Goal: Feedback & Contribution: Submit feedback/report problem

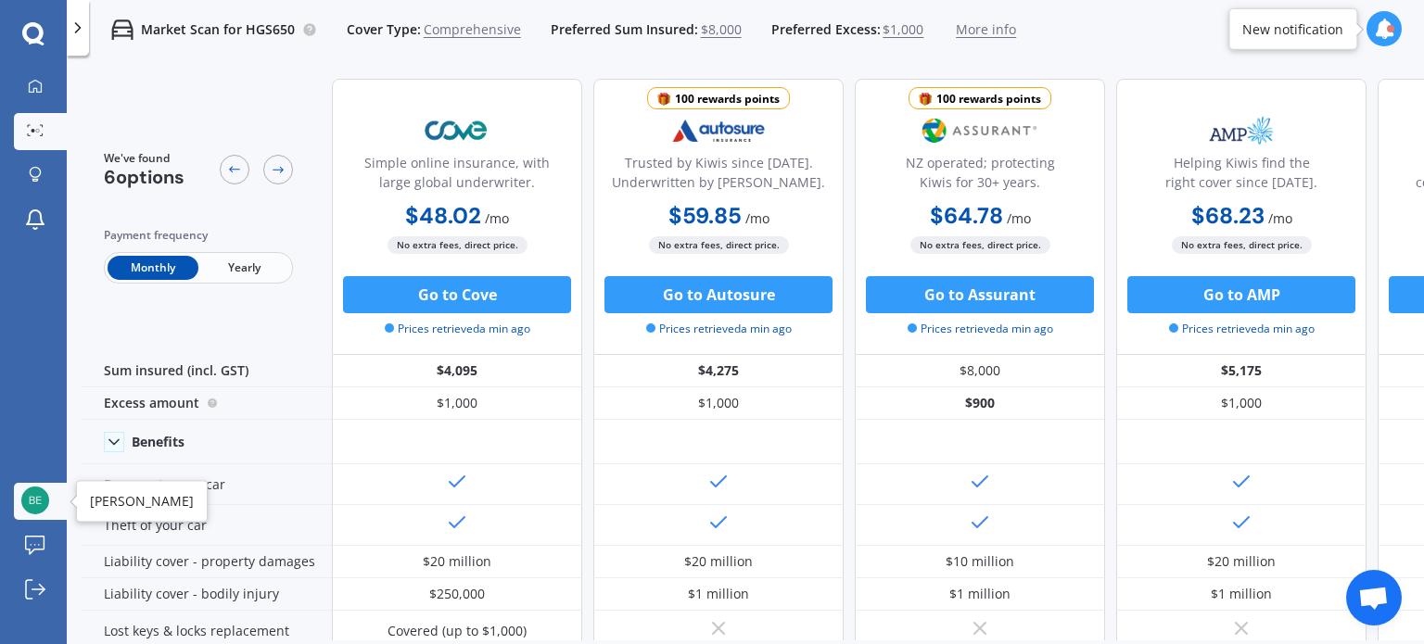
click at [30, 496] on img at bounding box center [35, 501] width 28 height 28
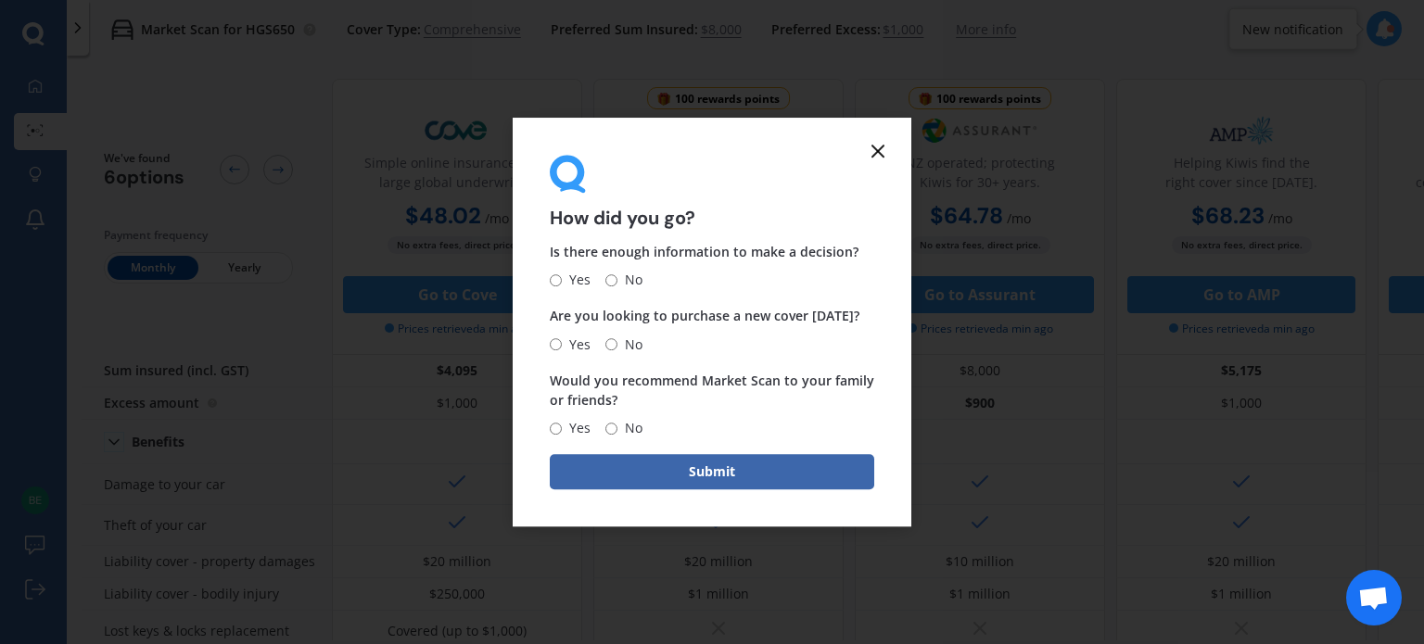
click at [556, 279] on input "Yes" at bounding box center [556, 280] width 12 height 12
radio input "true"
click at [611, 342] on input "No" at bounding box center [611, 344] width 12 height 12
radio input "true"
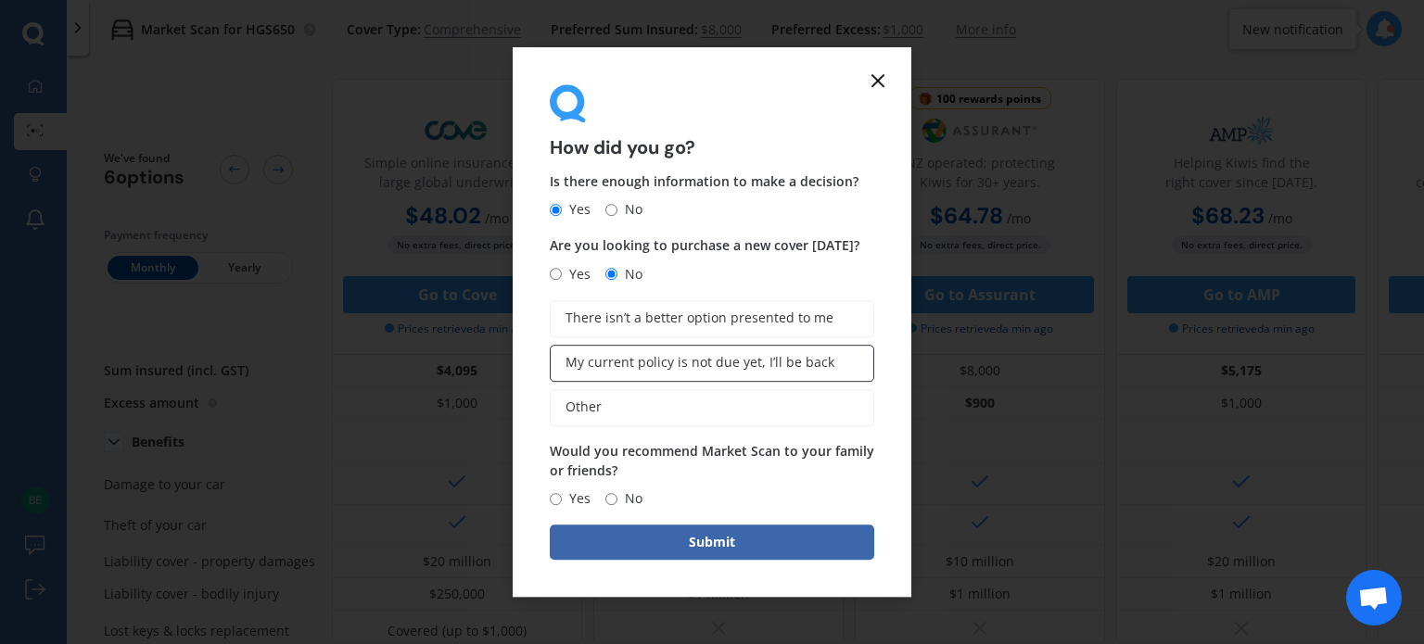
click at [627, 366] on span "My current policy is not due yet, I’ll be back" at bounding box center [700, 363] width 269 height 16
click at [0, 0] on input "My current policy is not due yet, I’ll be back" at bounding box center [0, 0] width 0 height 0
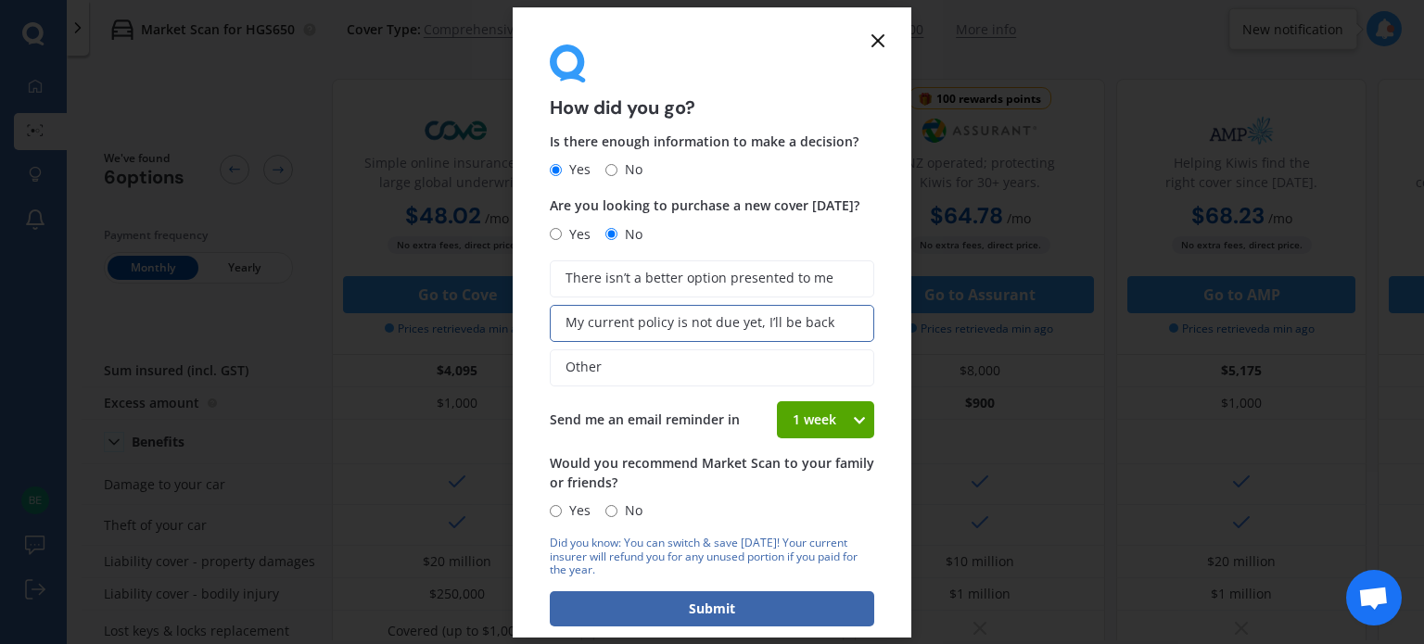
scroll to position [27, 0]
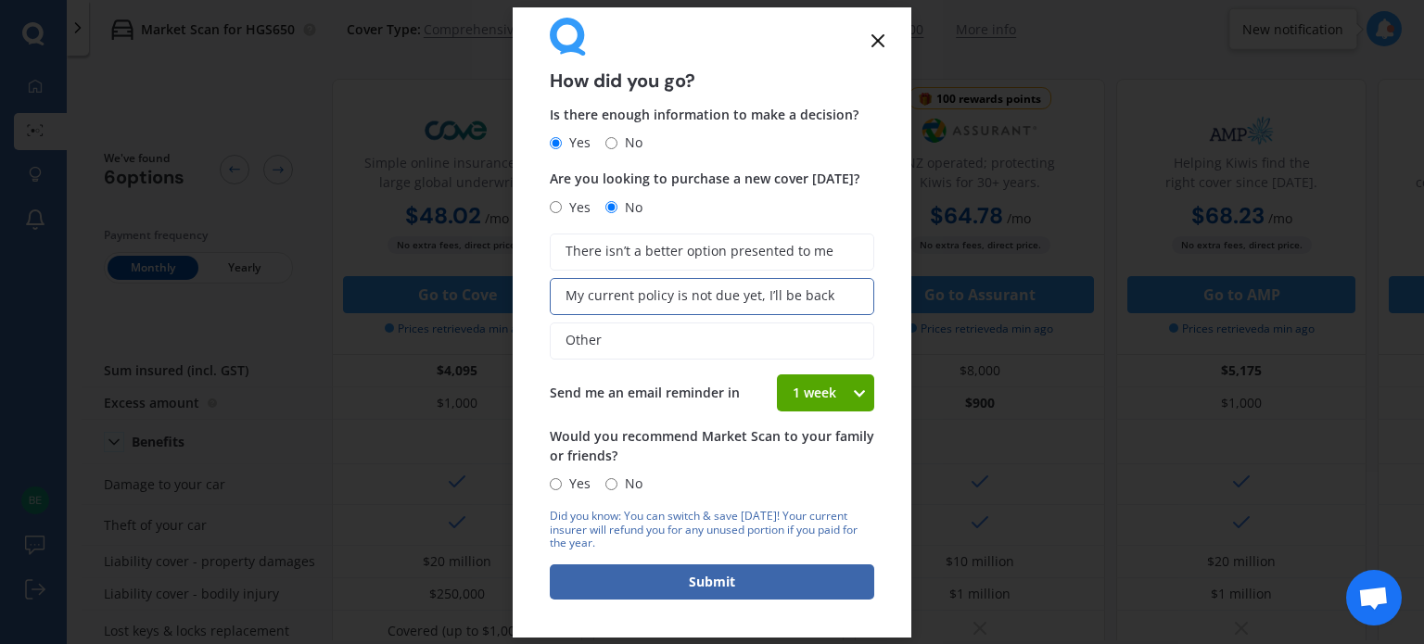
click at [851, 381] on div "1 week 1 week 2 weeks 3 weeks 4 weeks" at bounding box center [825, 393] width 97 height 37
click at [892, 444] on form "How did you go? Is there enough information to make a decision? Yes No Are you …" at bounding box center [712, 322] width 399 height 630
click at [611, 484] on input "No" at bounding box center [611, 484] width 12 height 12
radio input "true"
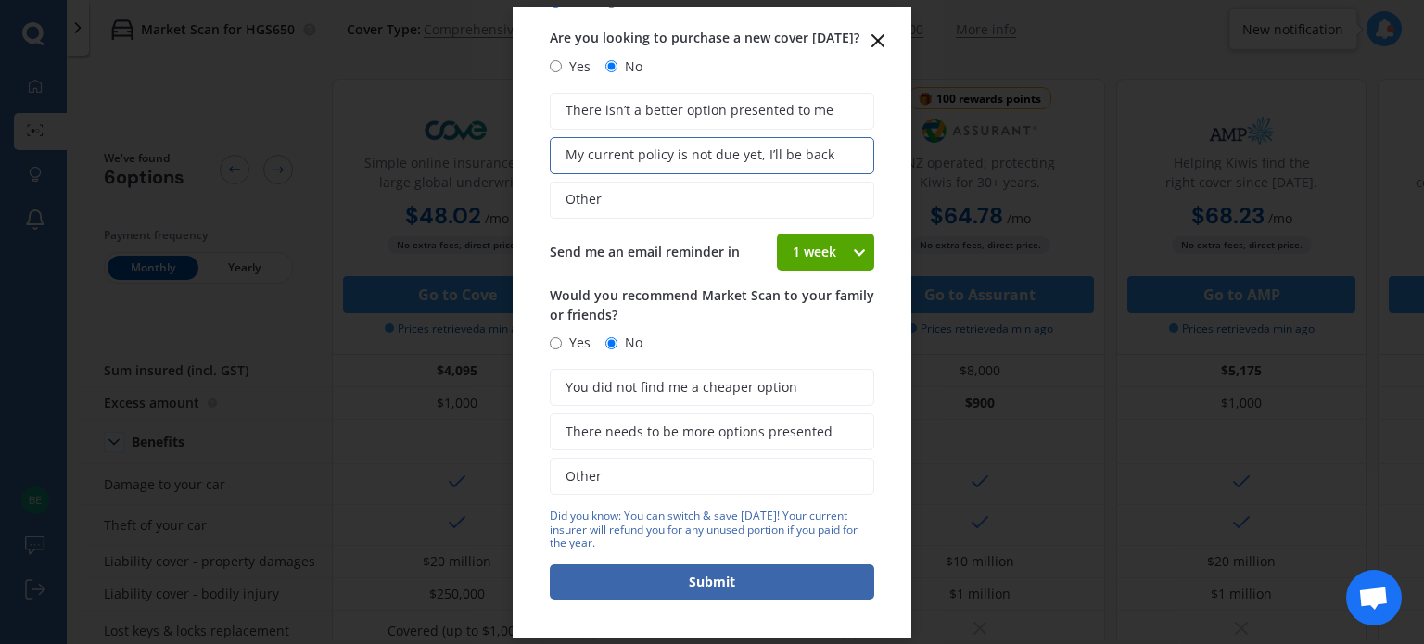
scroll to position [167, 0]
click at [642, 475] on label "Other" at bounding box center [712, 477] width 325 height 37
click at [0, 0] on input "Other" at bounding box center [0, 0] width 0 height 0
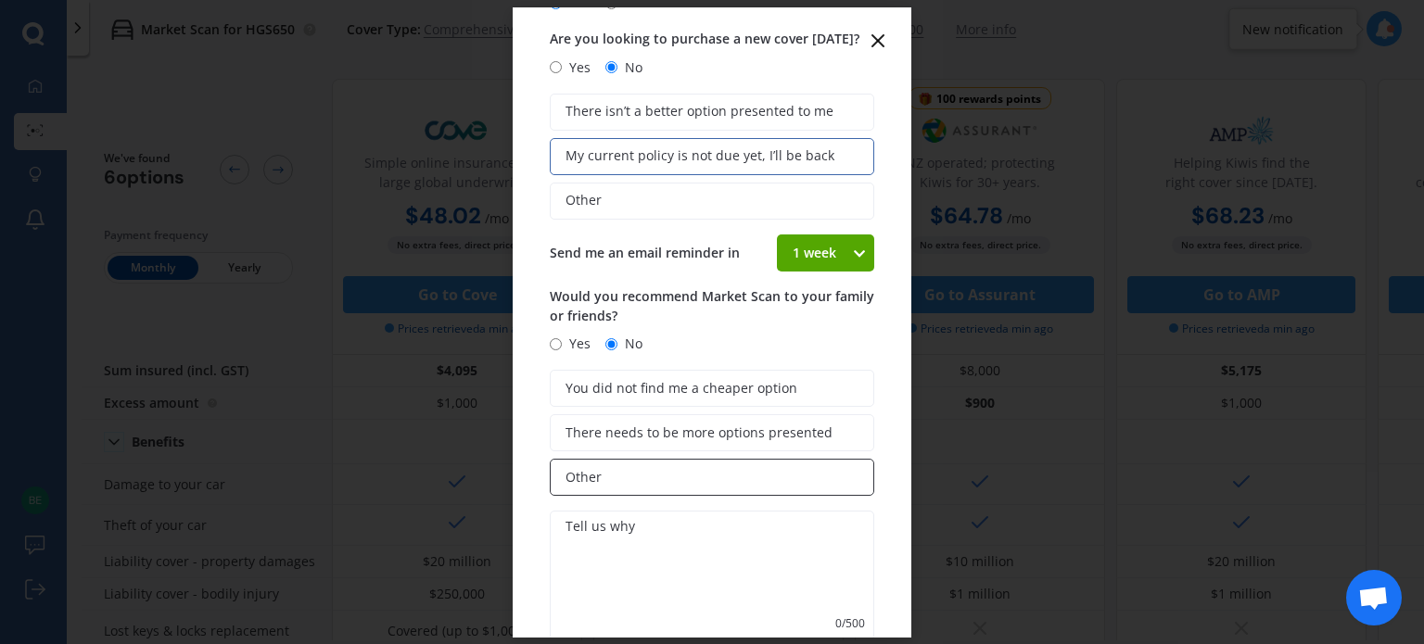
scroll to position [312, 0]
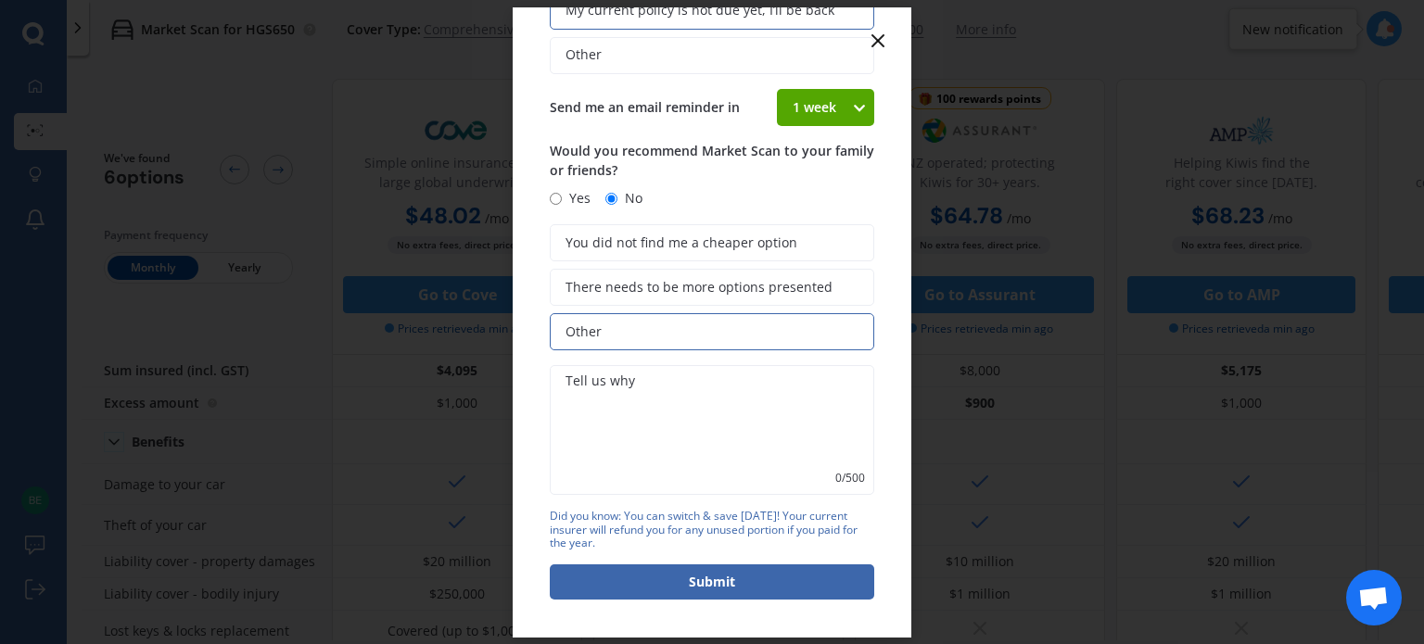
click at [623, 456] on textarea at bounding box center [712, 430] width 325 height 130
type textarea "mk"
click at [667, 591] on button "Submit" at bounding box center [712, 582] width 325 height 35
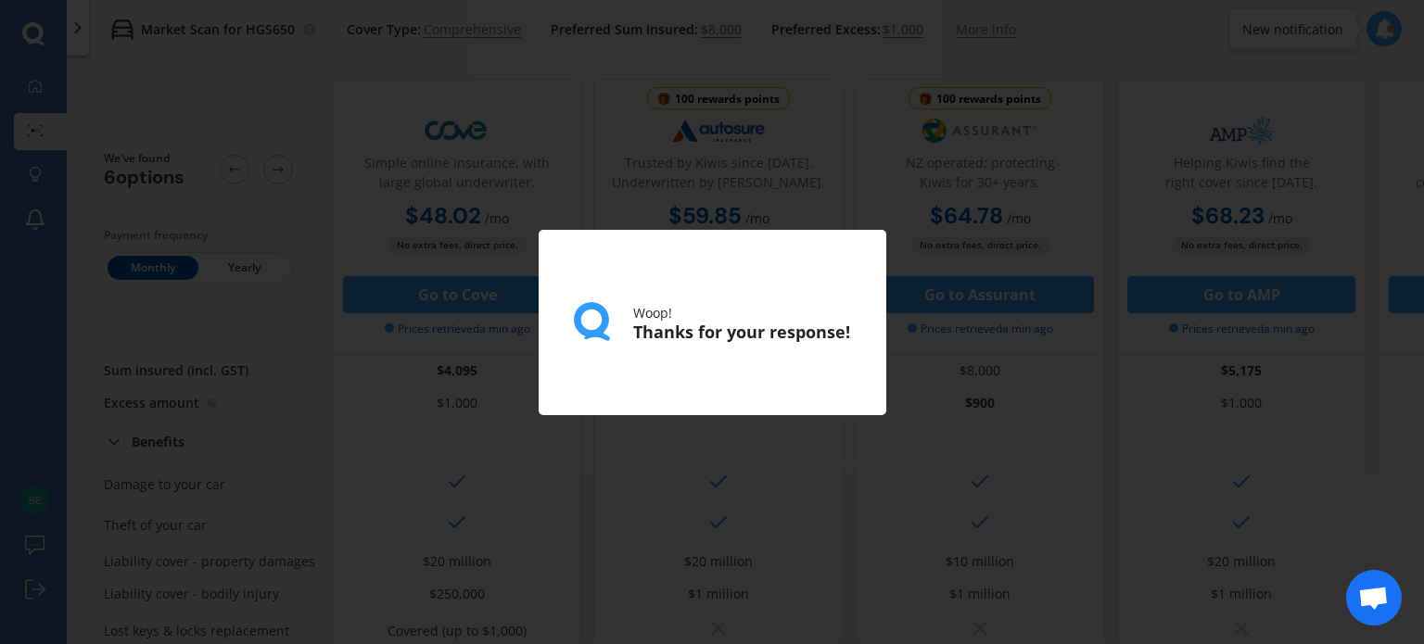
click at [467, 463] on div "Woop! Thanks for your response!" at bounding box center [712, 322] width 1424 height 644
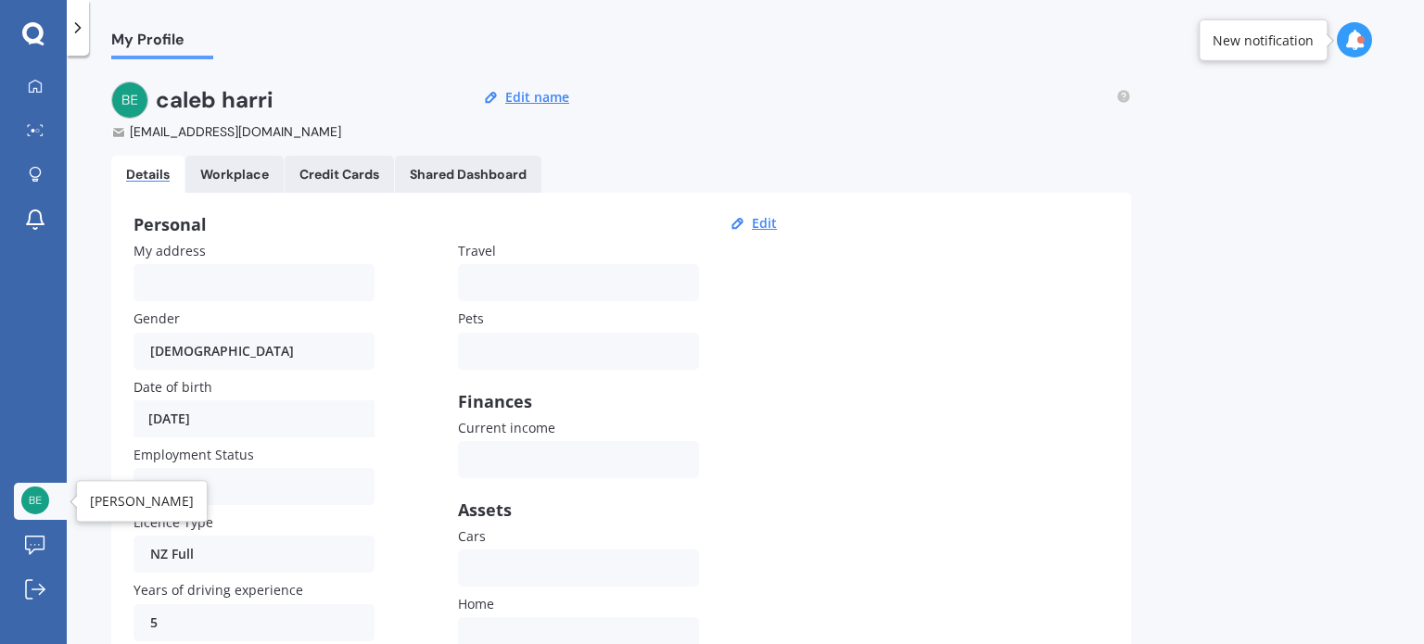
click at [32, 503] on img at bounding box center [35, 501] width 28 height 28
click at [757, 220] on button "Edit" at bounding box center [764, 223] width 36 height 17
select select "29"
select select "05"
select select "1994"
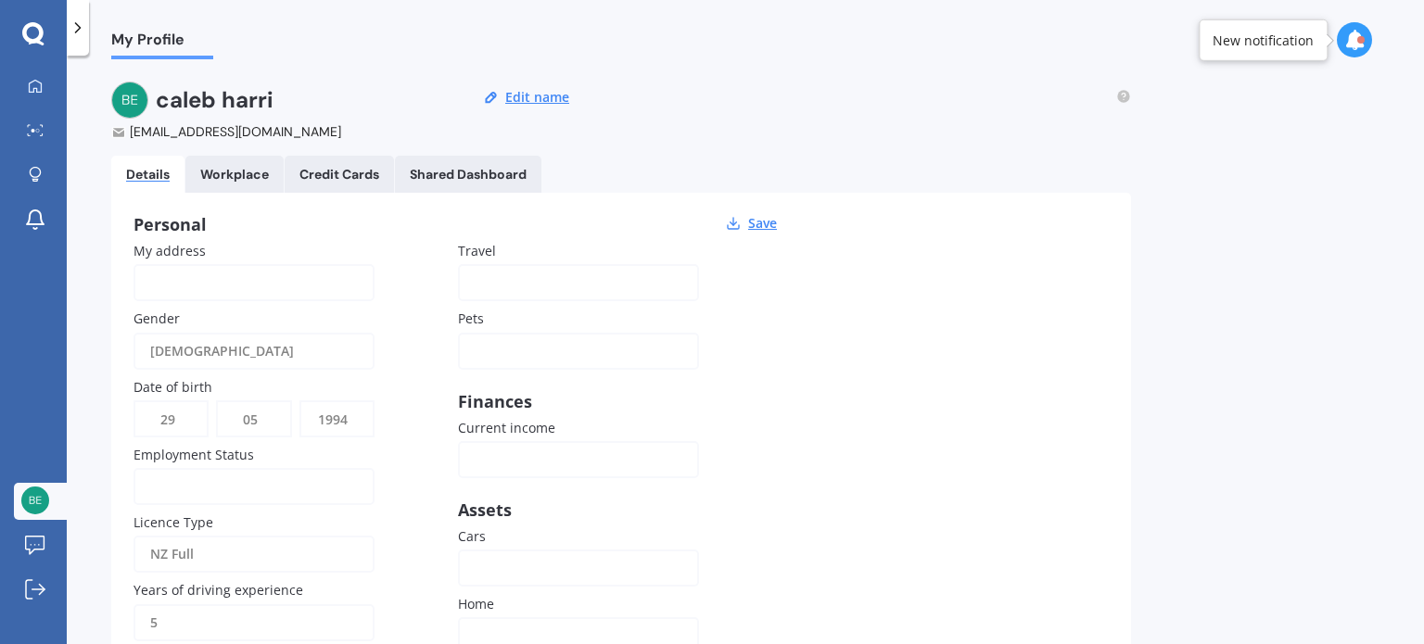
click at [621, 230] on div "Personal" at bounding box center [458, 224] width 649 height 19
click at [250, 176] on div "Workplace" at bounding box center [234, 175] width 69 height 16
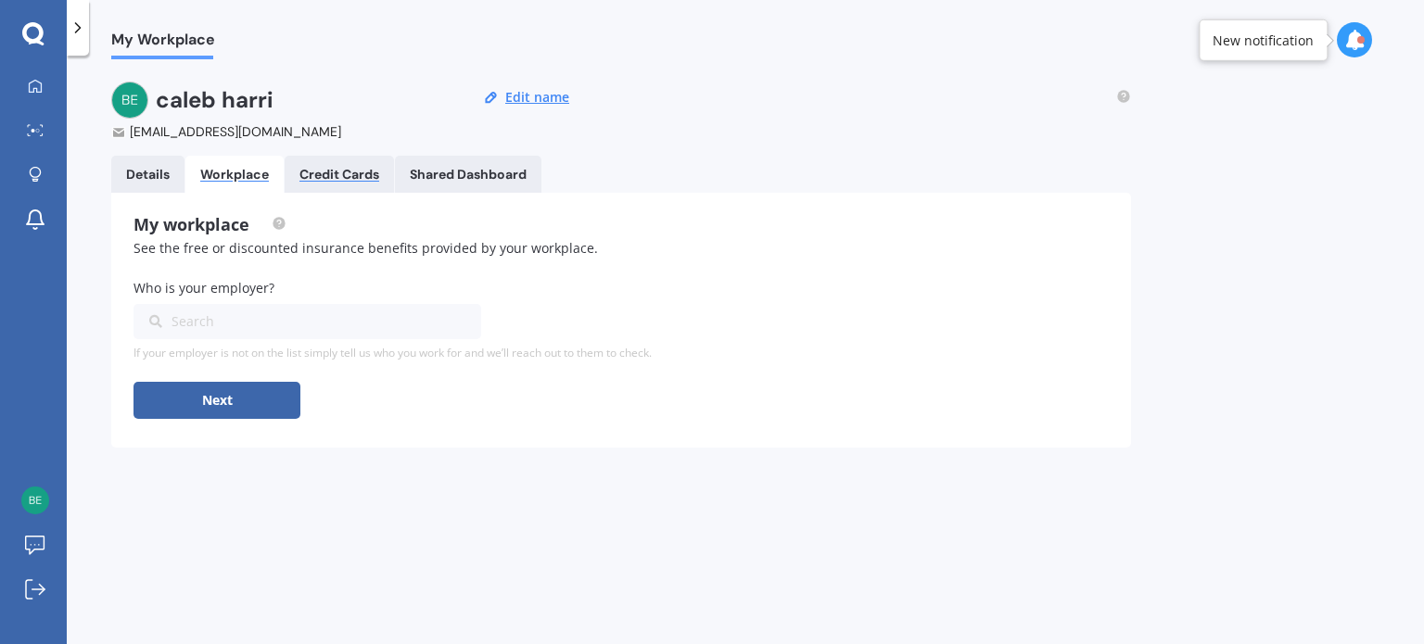
click at [342, 169] on div "Credit Cards" at bounding box center [339, 175] width 80 height 16
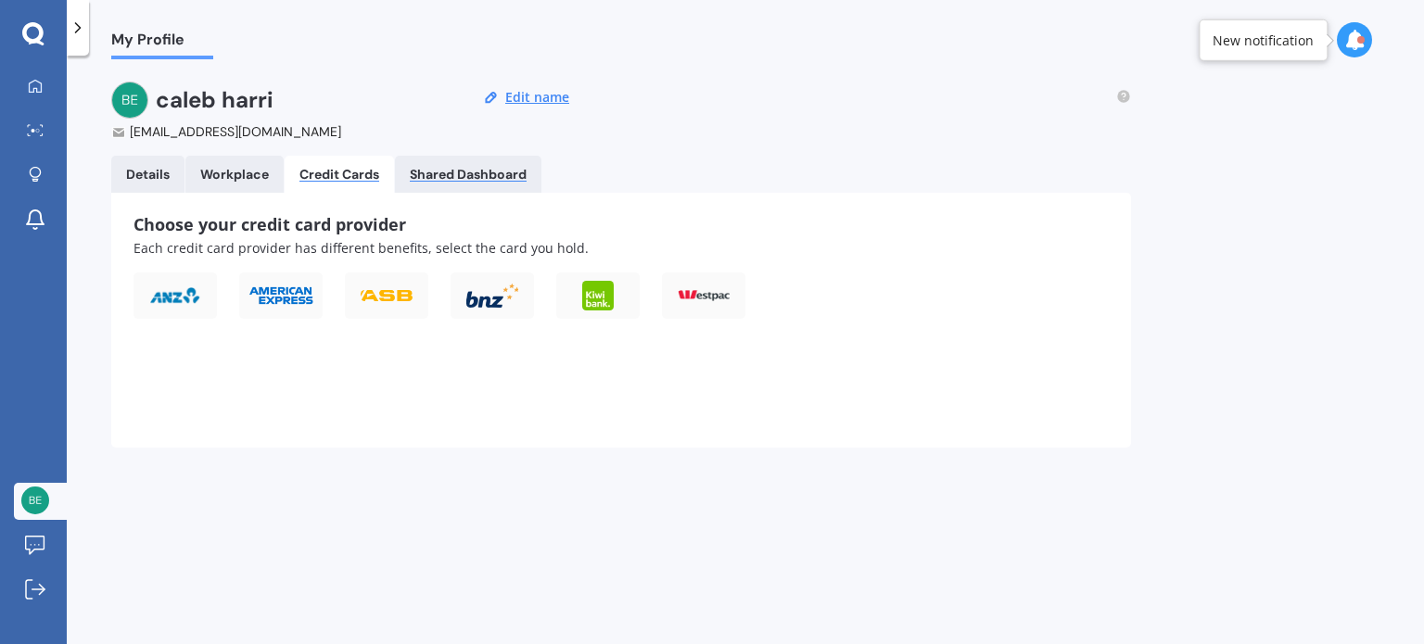
click at [490, 169] on div "Shared Dashboard" at bounding box center [468, 175] width 117 height 16
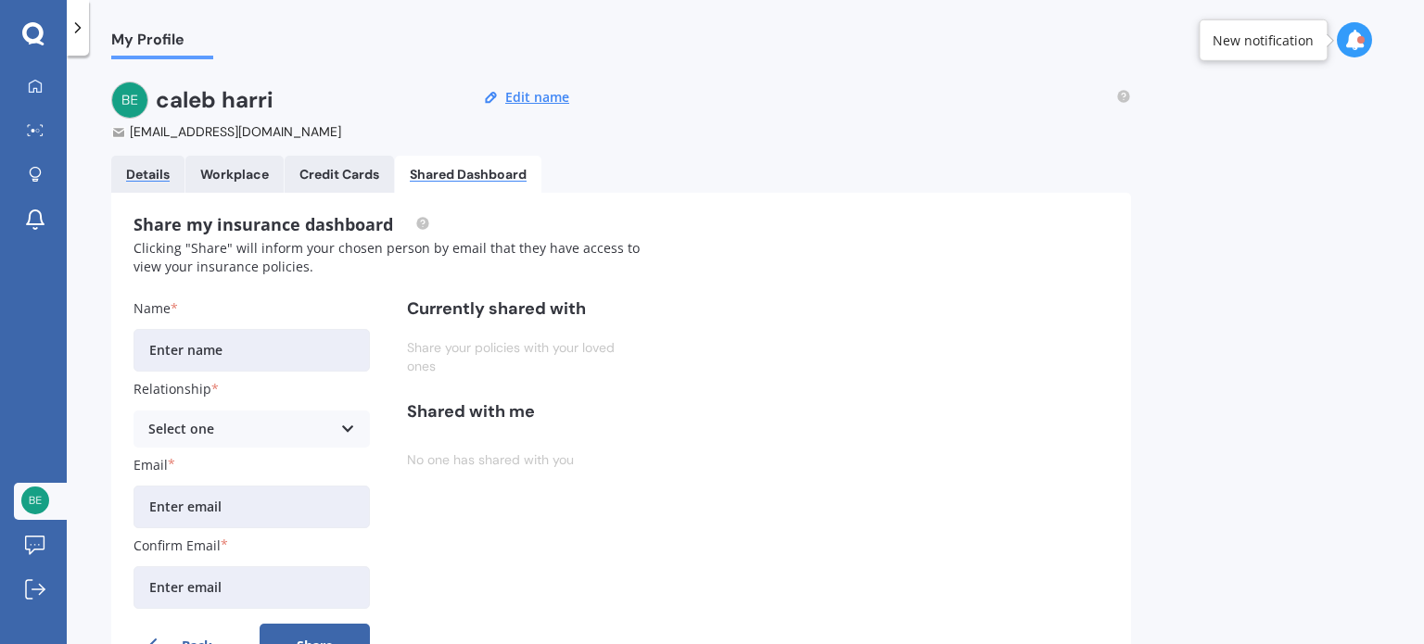
click at [134, 173] on div "Details" at bounding box center [148, 175] width 44 height 16
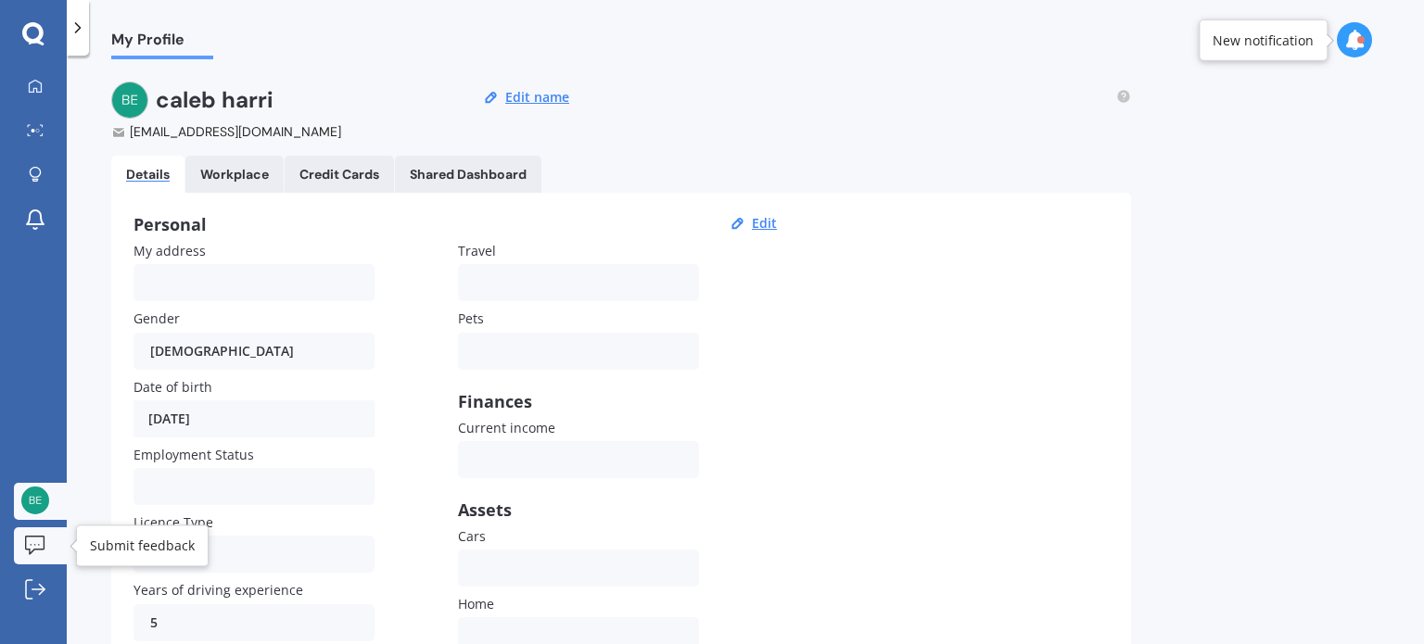
click at [26, 536] on icon at bounding box center [34, 545] width 19 height 19
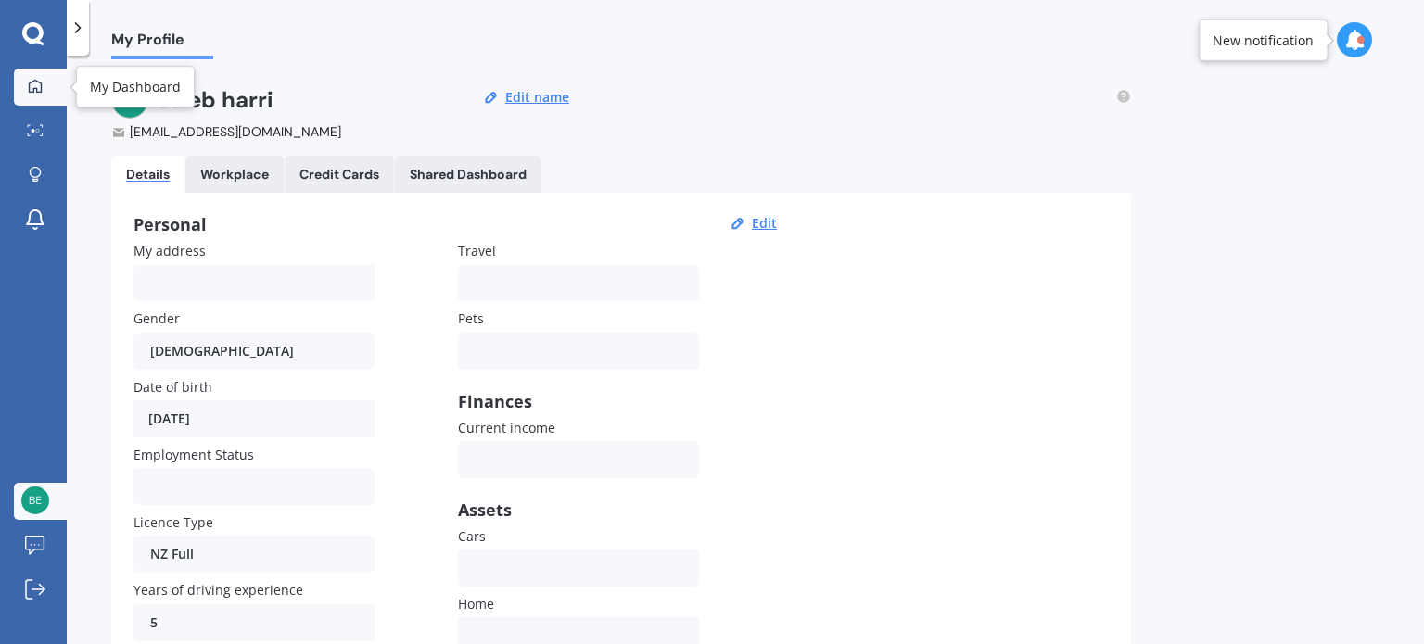
click at [28, 79] on icon at bounding box center [35, 86] width 15 height 15
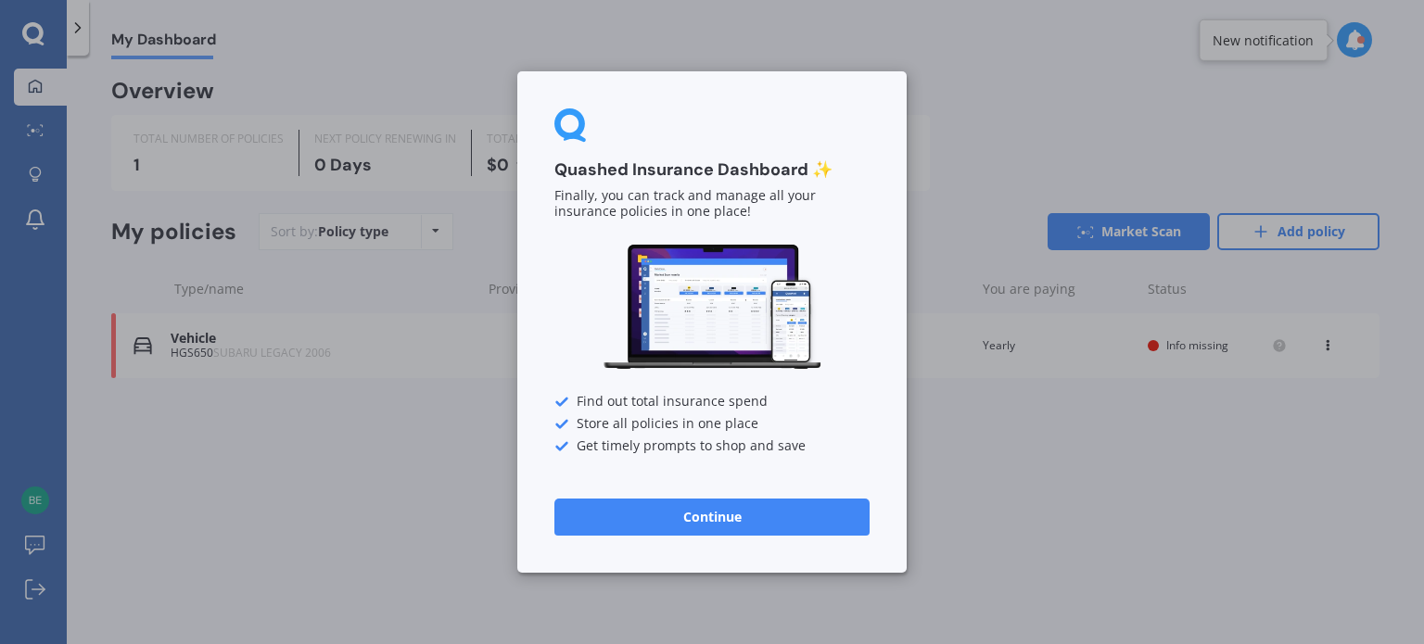
click at [703, 515] on button "Continue" at bounding box center [711, 517] width 315 height 37
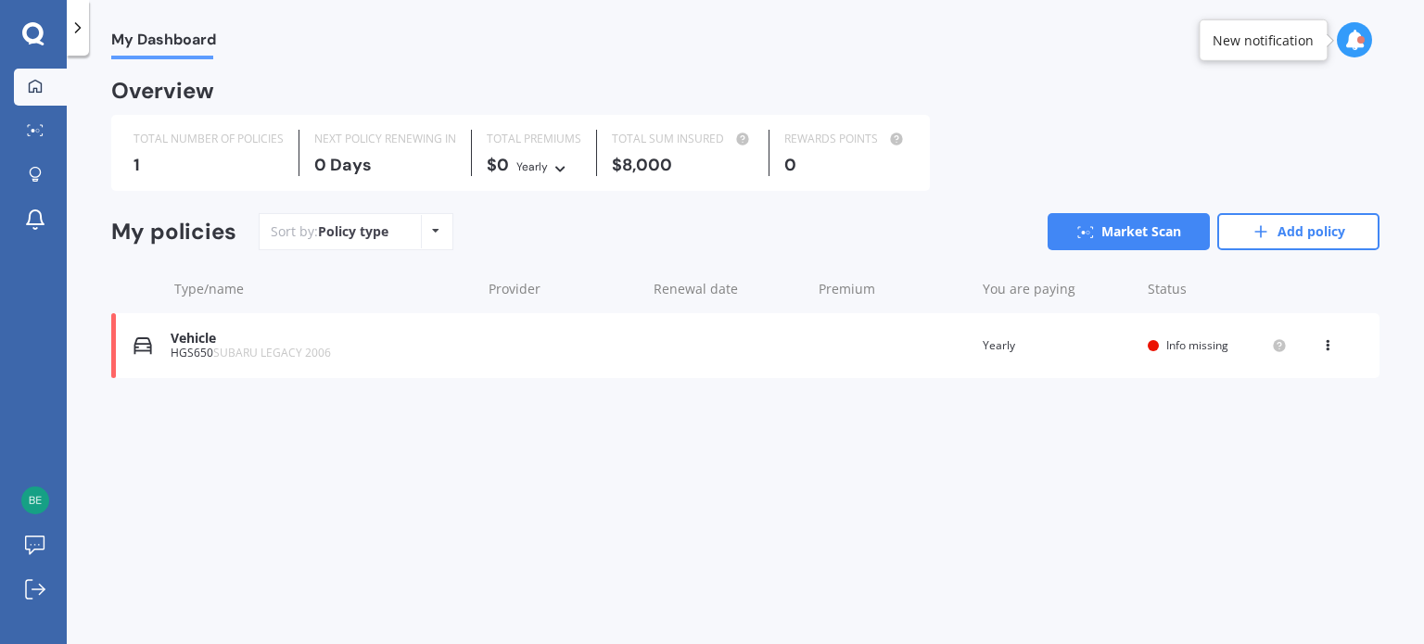
click at [83, 32] on icon at bounding box center [78, 28] width 19 height 19
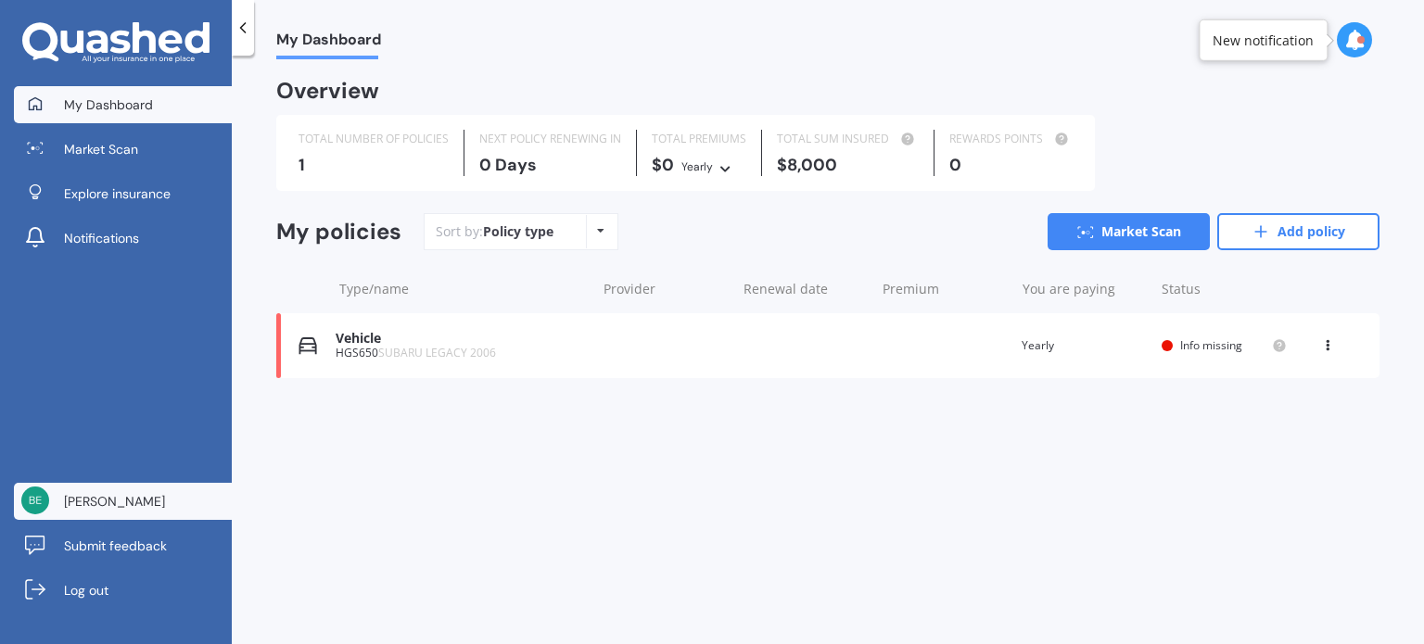
click at [133, 499] on link "[PERSON_NAME]" at bounding box center [123, 501] width 218 height 37
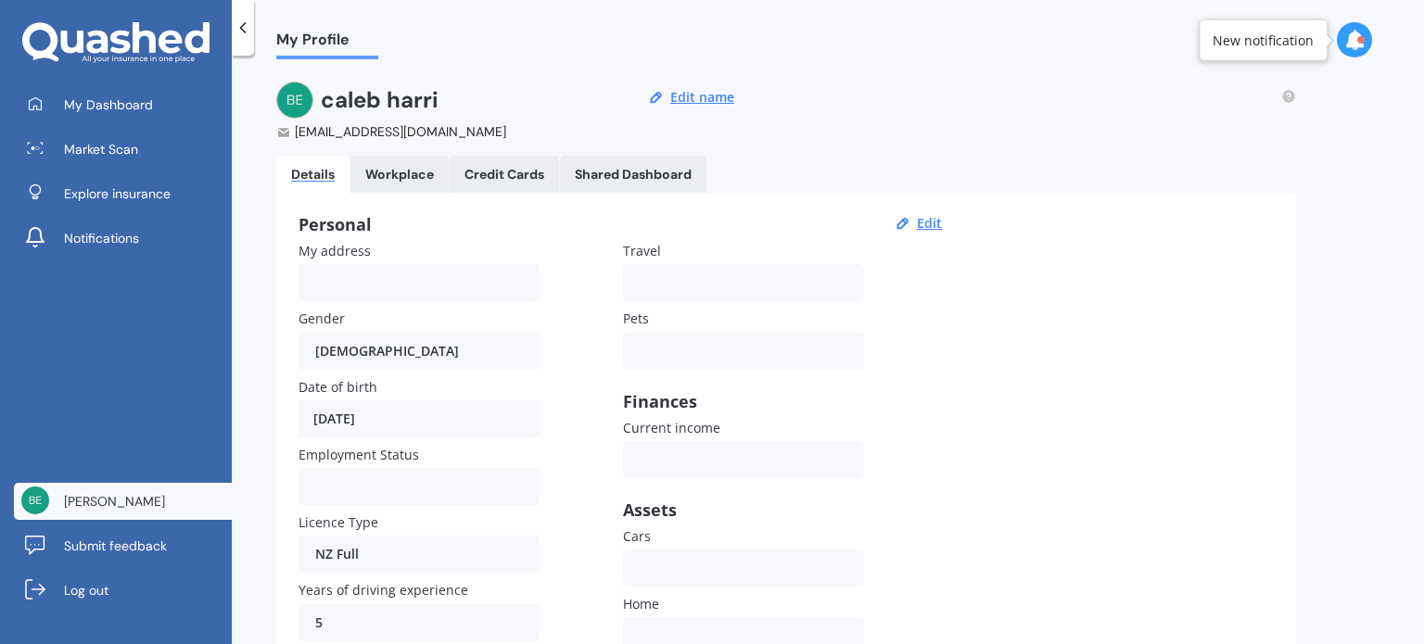
scroll to position [219, 0]
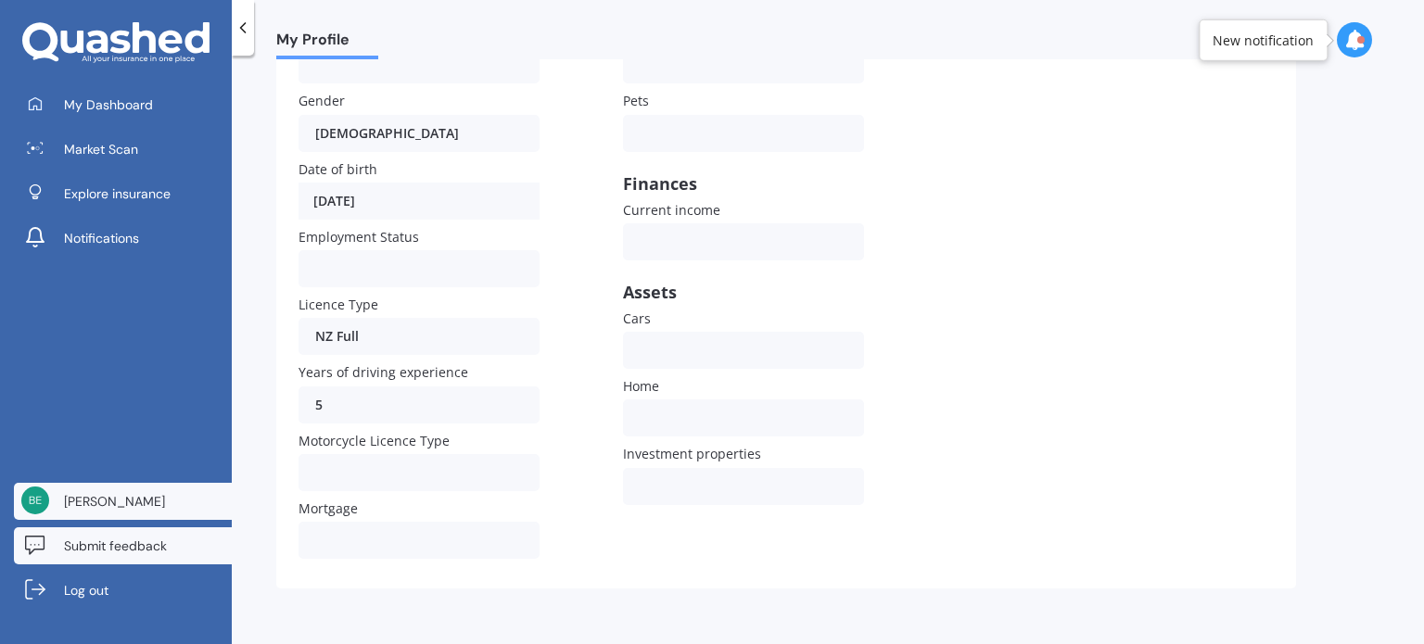
click at [132, 549] on span "Submit feedback" at bounding box center [115, 546] width 103 height 19
